Goal: Browse casually

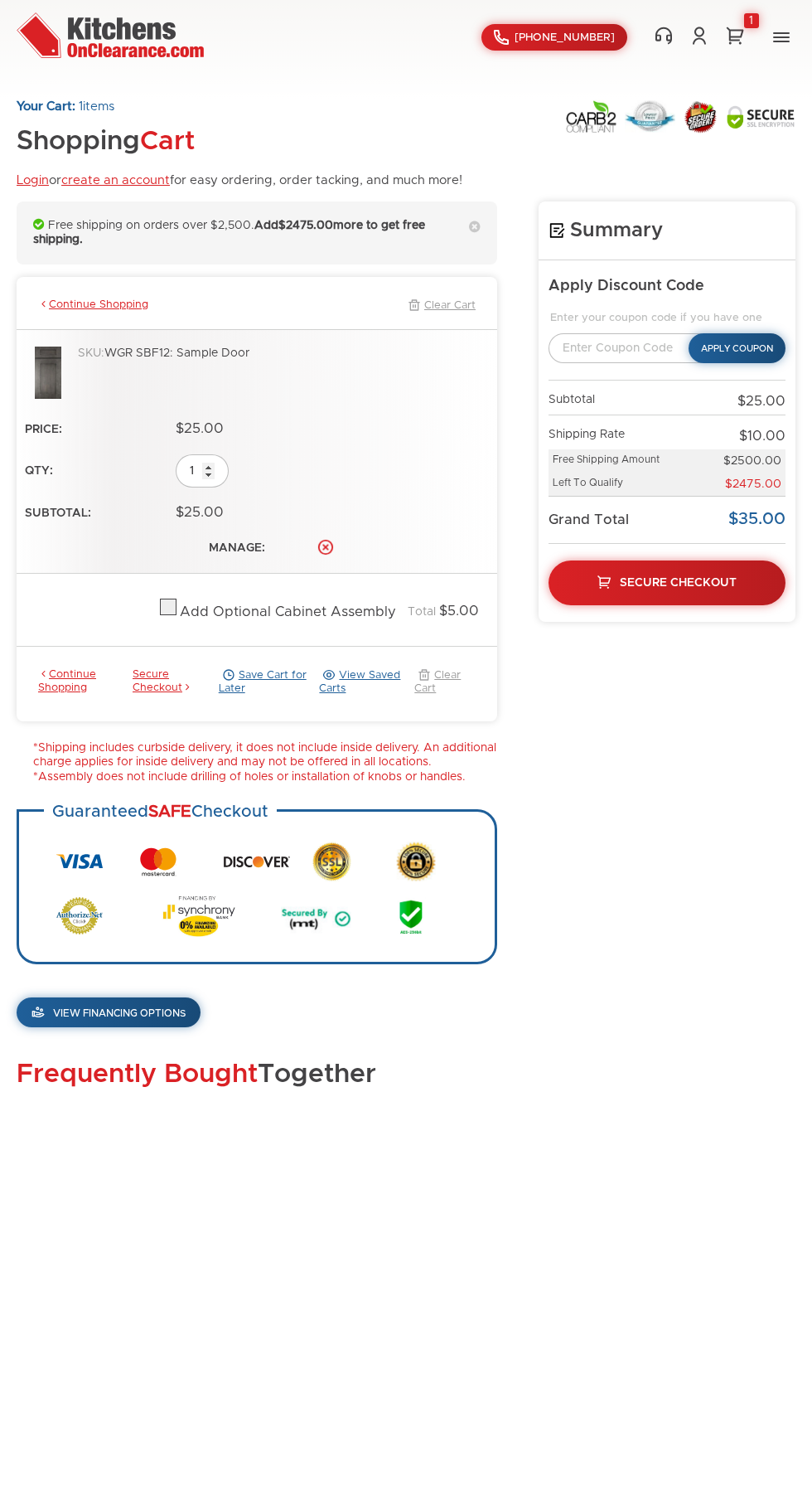
click at [686, 1044] on div "Summary Apply Discount Code Enter your coupon code if you have one Apply Coupon…" at bounding box center [406, 630] width 779 height 859
click at [620, 1061] on h2 "Frequently Bought Together" at bounding box center [406, 1074] width 779 height 29
click at [616, 1062] on h2 "Frequently Bought Together" at bounding box center [406, 1074] width 779 height 29
click at [697, 1029] on div "Summary Apply Discount Code Enter your coupon code if you have one Apply Coupon…" at bounding box center [406, 630] width 779 height 859
click at [708, 1078] on h2 "Frequently Bought Together" at bounding box center [406, 1074] width 779 height 29
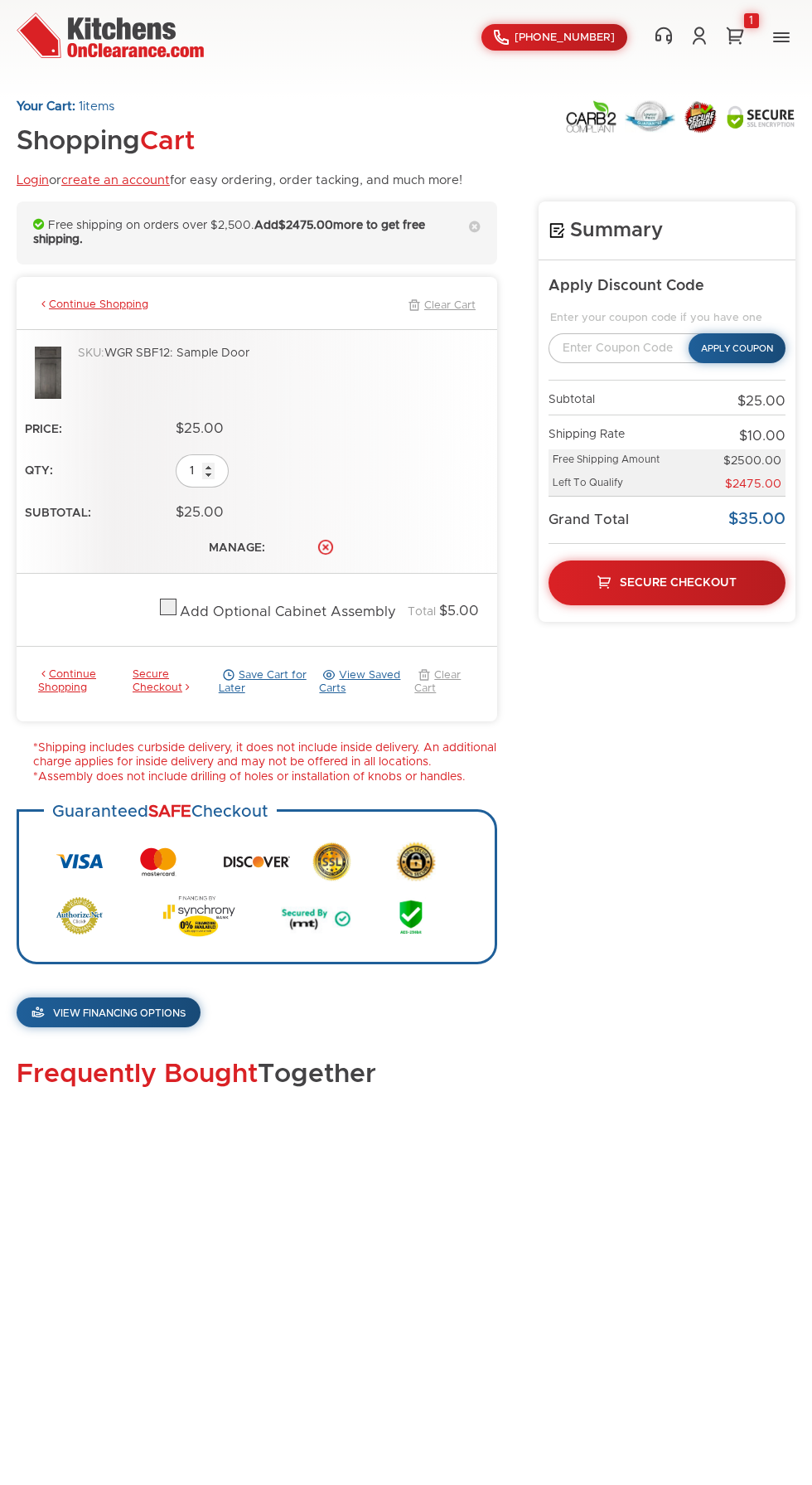
click at [605, 1097] on div "Frequently Bought Together" at bounding box center [406, 1101] width 779 height 82
click at [646, 1079] on h2 "Frequently Bought Together" at bounding box center [406, 1074] width 779 height 29
click at [618, 1056] on div "Summary Apply Discount Code Enter your coupon code if you have one Apply Coupon…" at bounding box center [406, 630] width 779 height 859
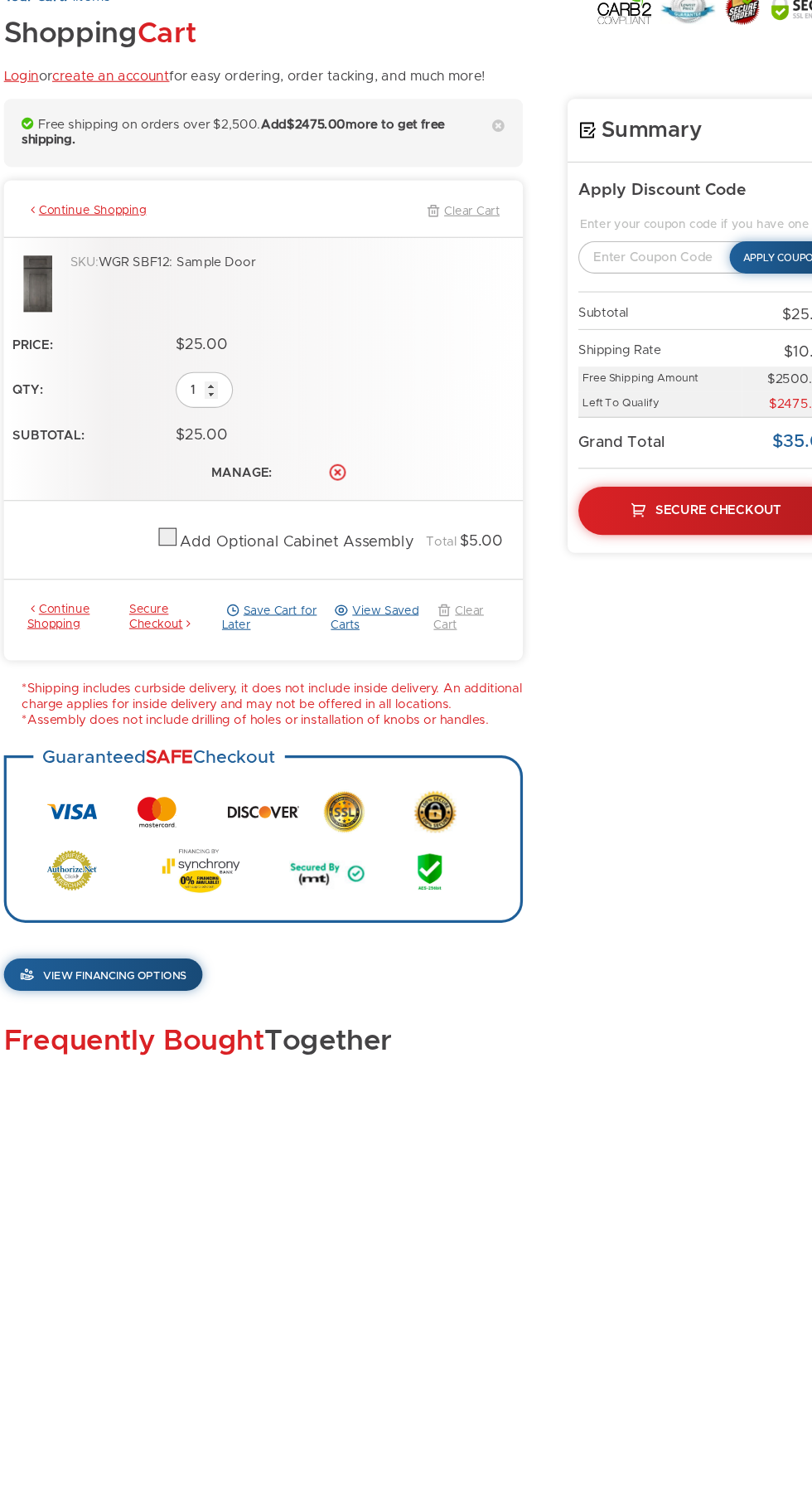
click at [584, 1101] on div "Frequently Bought Together" at bounding box center [406, 1101] width 779 height 82
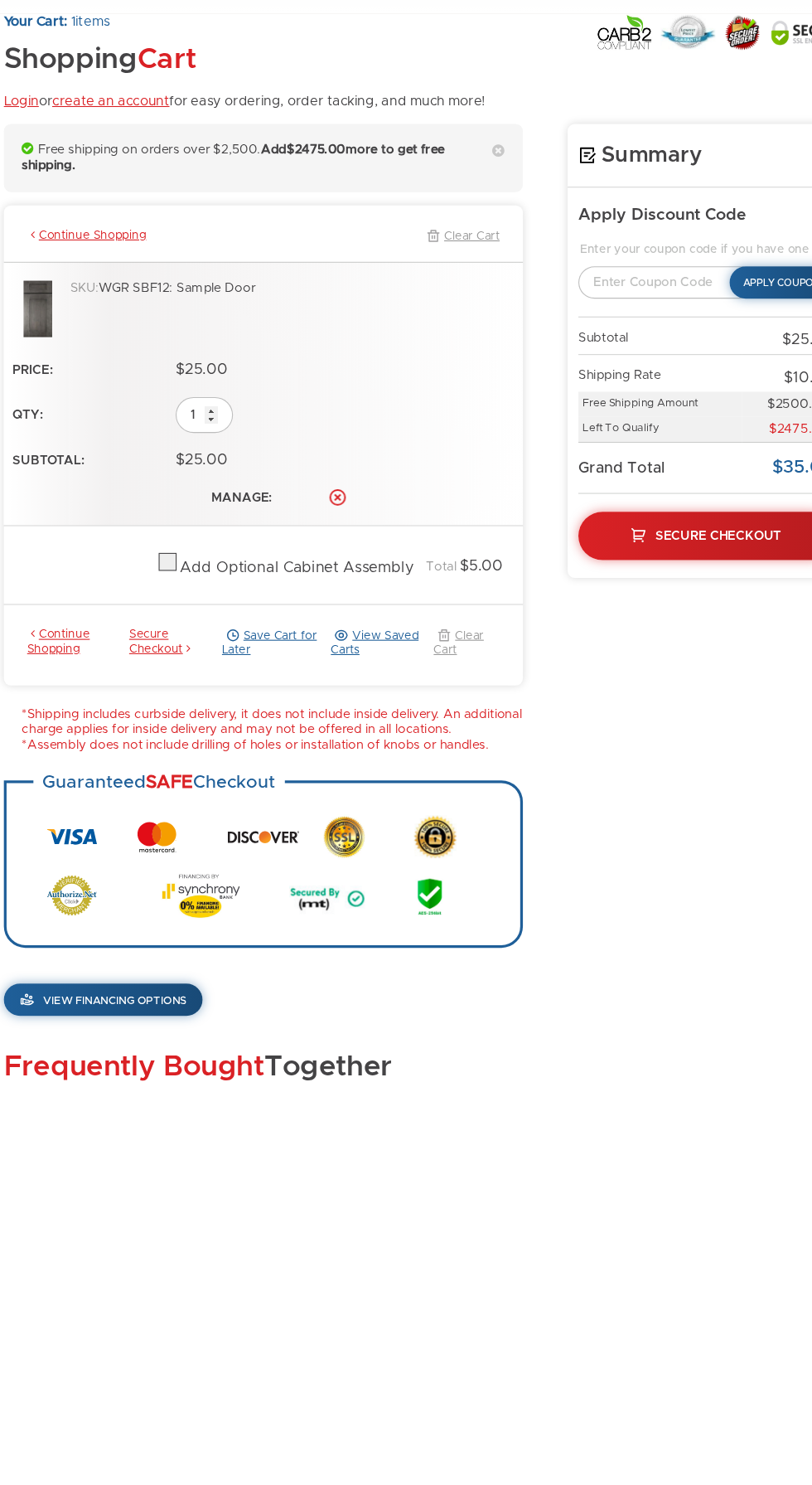
click at [598, 1086] on h2 "Frequently Bought Together" at bounding box center [406, 1074] width 779 height 29
click at [628, 1057] on div "Summary Apply Discount Code Enter your coupon code if you have one Apply Coupon…" at bounding box center [406, 630] width 779 height 859
click at [583, 1082] on h2 "Frequently Bought Together" at bounding box center [406, 1074] width 779 height 29
click at [579, 1044] on div "Summary Apply Discount Code Enter your coupon code if you have one Apply Coupon…" at bounding box center [406, 630] width 779 height 859
